Goal: Task Accomplishment & Management: Complete application form

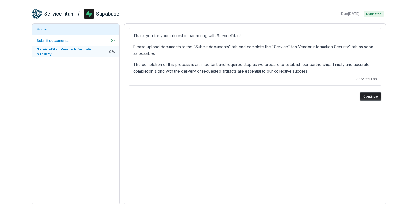
click at [76, 52] on span "ServiceTitan Vendor Information Security" at bounding box center [72, 51] width 71 height 10
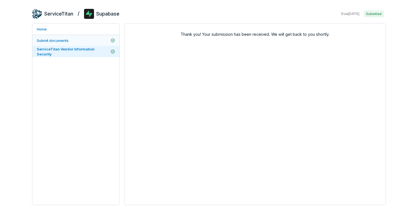
click at [81, 44] on link "Submit documents" at bounding box center [75, 40] width 87 height 11
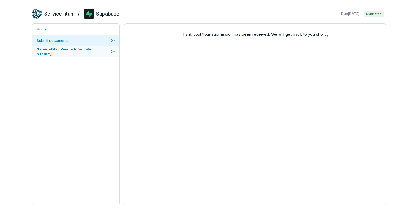
click at [77, 54] on link "ServiceTitan Vendor Information Security" at bounding box center [75, 51] width 87 height 11
